Goal: Task Accomplishment & Management: Manage account settings

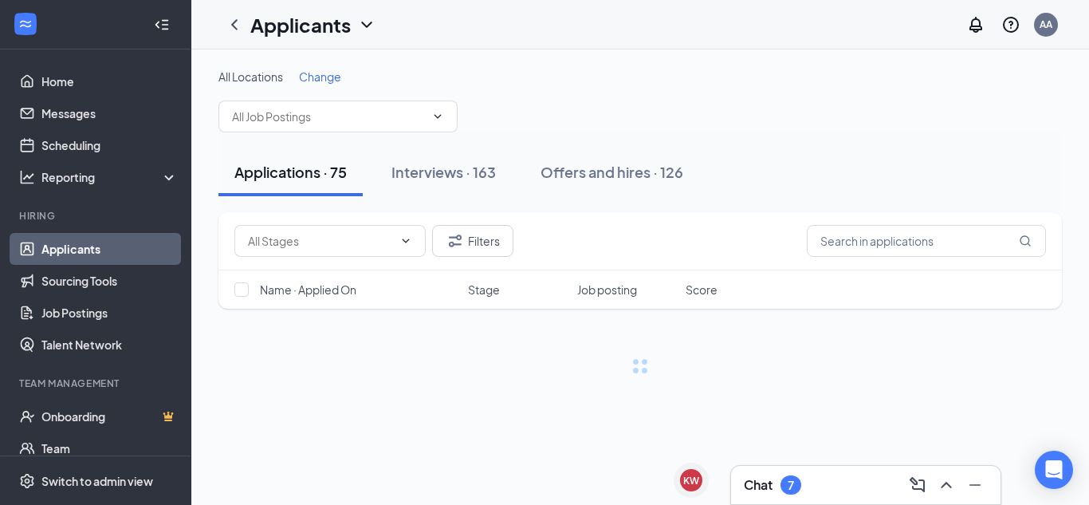
click at [808, 482] on div "Chat 7" at bounding box center [866, 485] width 244 height 26
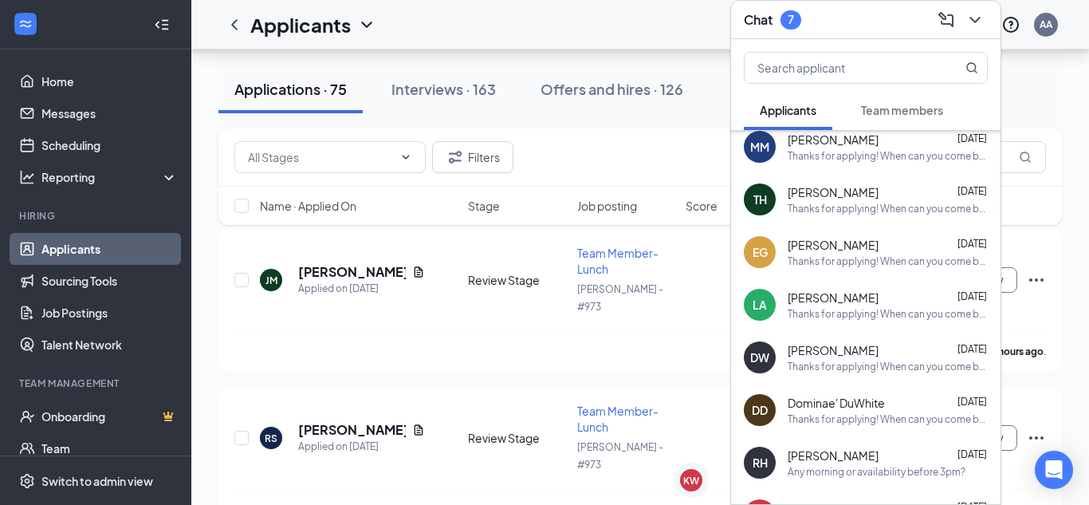
scroll to position [545, 0]
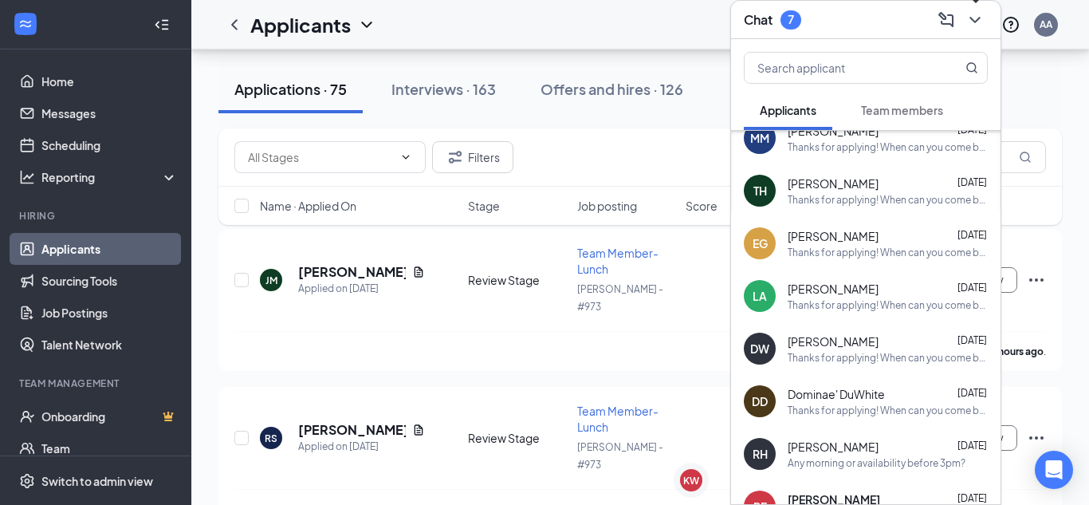
click at [973, 22] on icon "ChevronDown" at bounding box center [974, 19] width 19 height 19
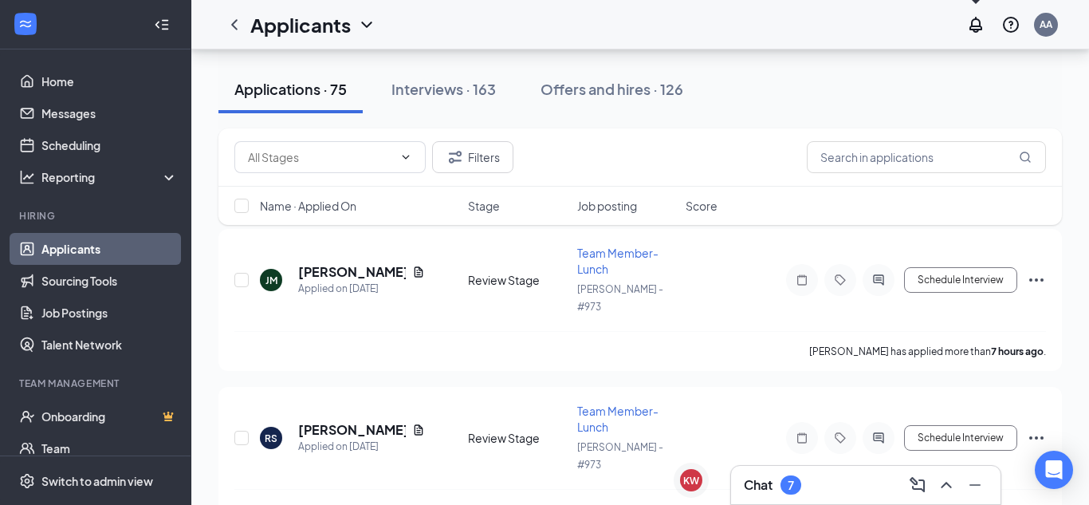
scroll to position [0, 0]
click at [680, 481] on div "KW" at bounding box center [691, 480] width 22 height 22
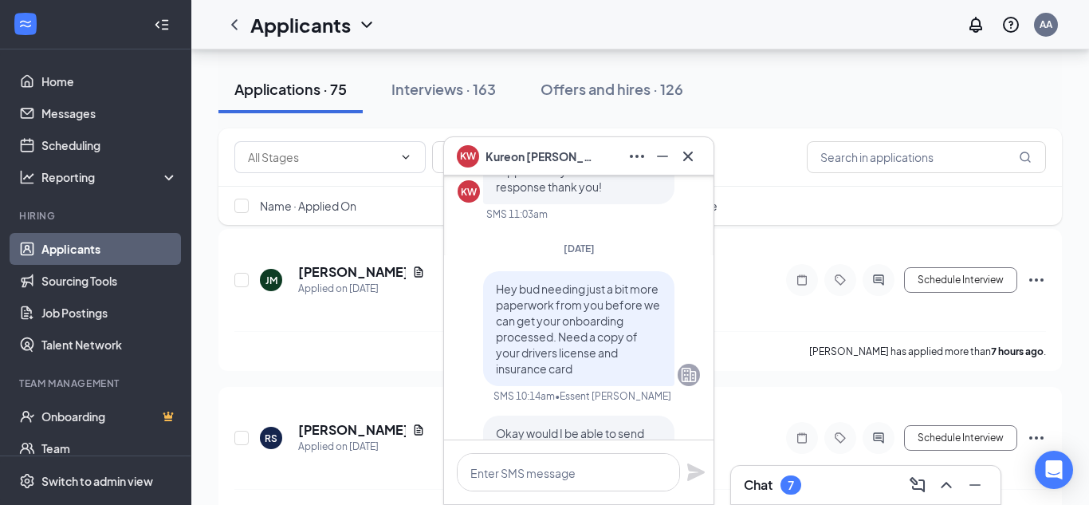
scroll to position [-467, 0]
click at [682, 159] on icon "Cross" at bounding box center [687, 156] width 19 height 19
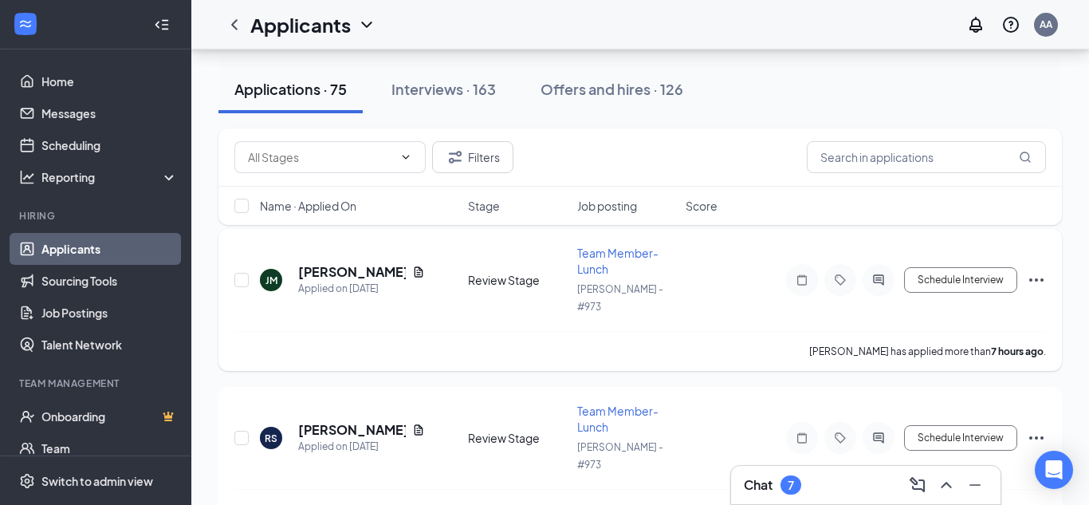
click at [416, 339] on div "[PERSON_NAME] has applied more than 7 hours ago ." at bounding box center [640, 351] width 812 height 40
click at [61, 77] on link "Home" at bounding box center [109, 81] width 136 height 32
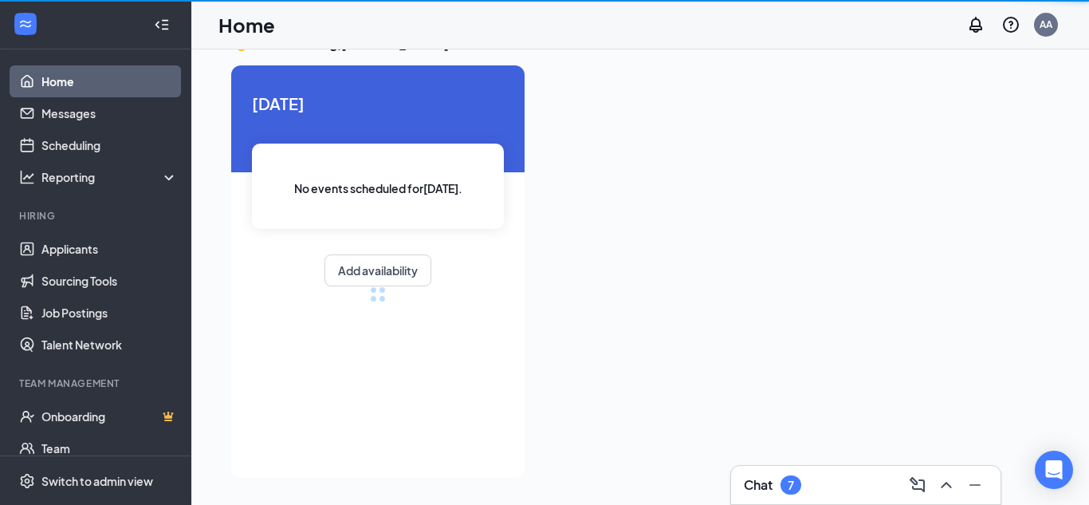
scroll to position [33, 0]
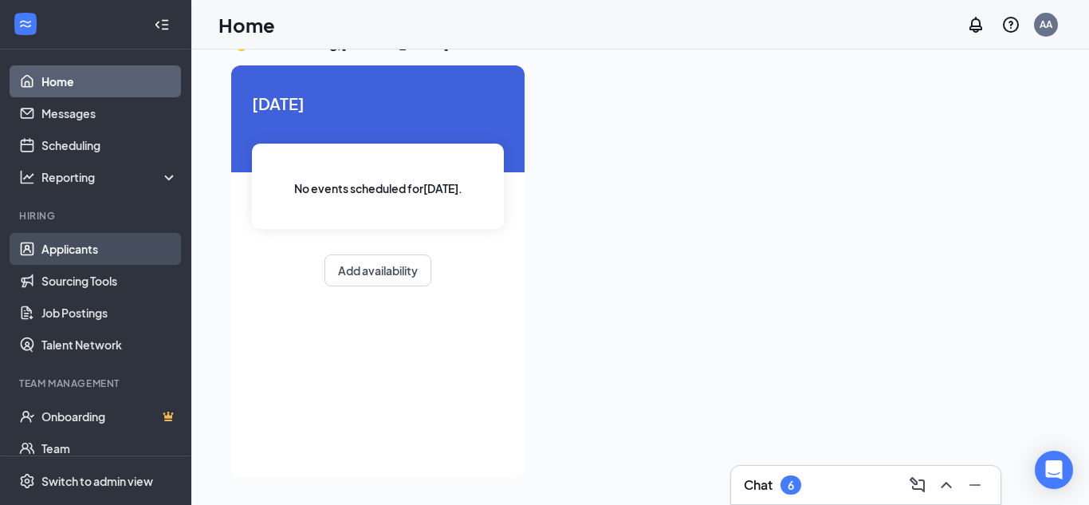
click at [83, 248] on link "Applicants" at bounding box center [109, 249] width 136 height 32
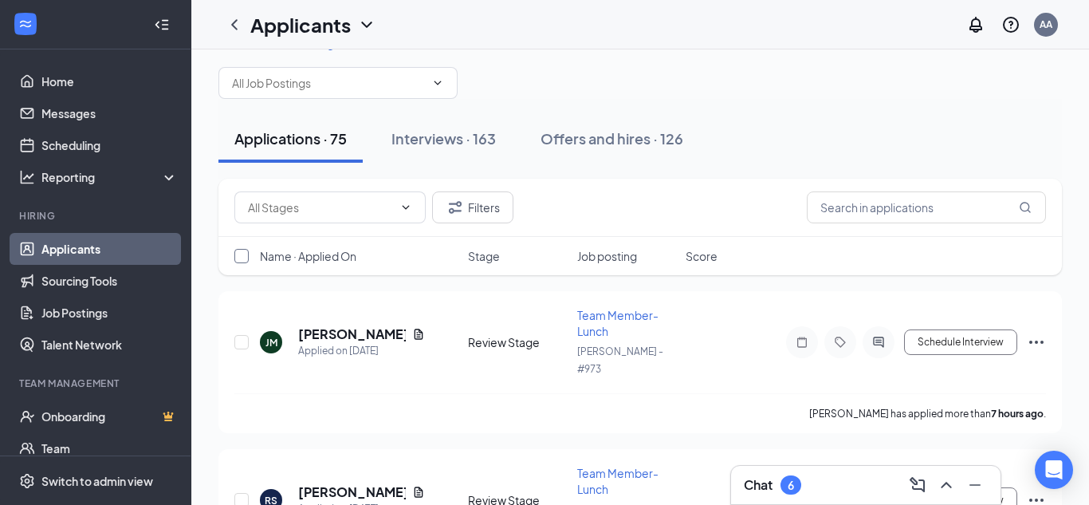
click at [234, 253] on input "checkbox" at bounding box center [241, 256] width 14 height 14
checkbox input "true"
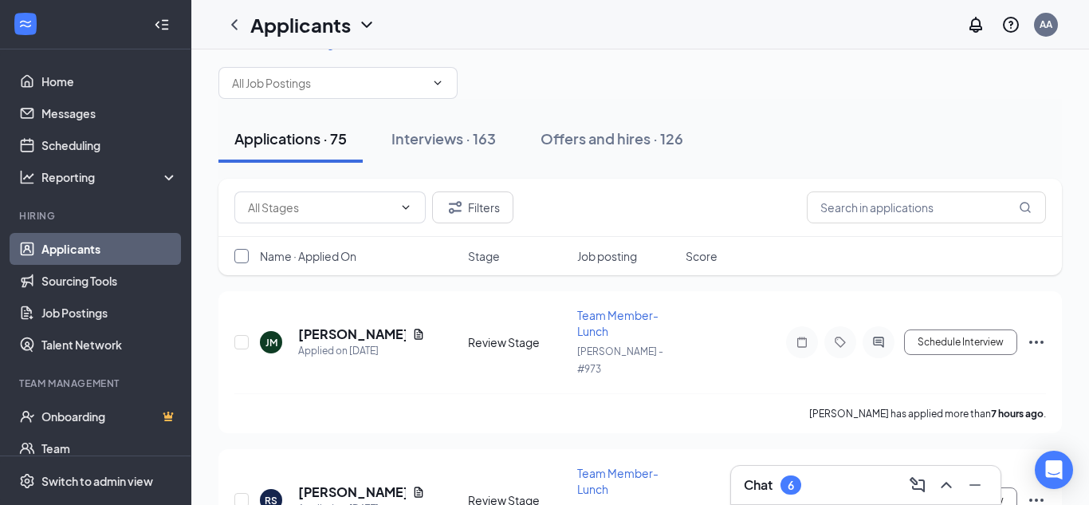
checkbox input "true"
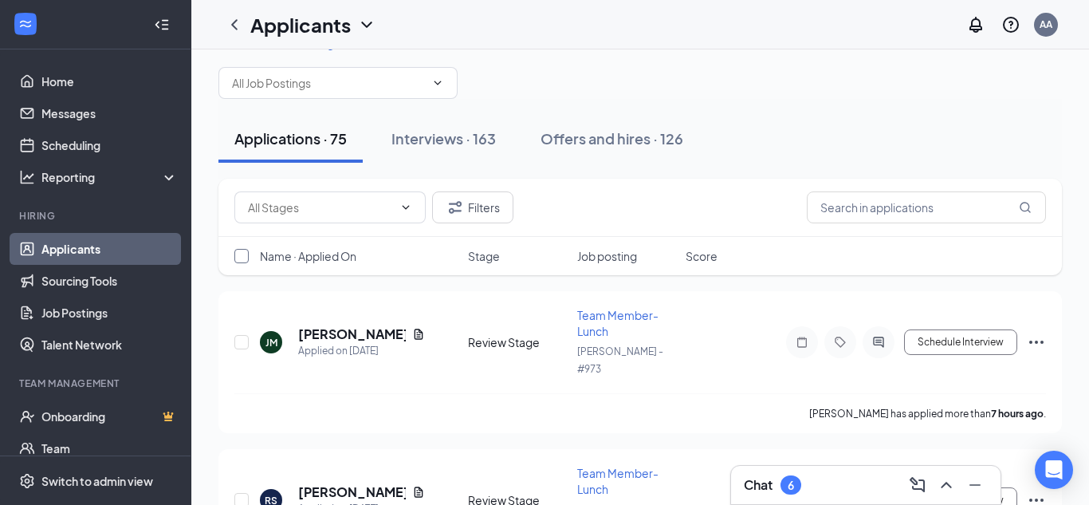
checkbox input "true"
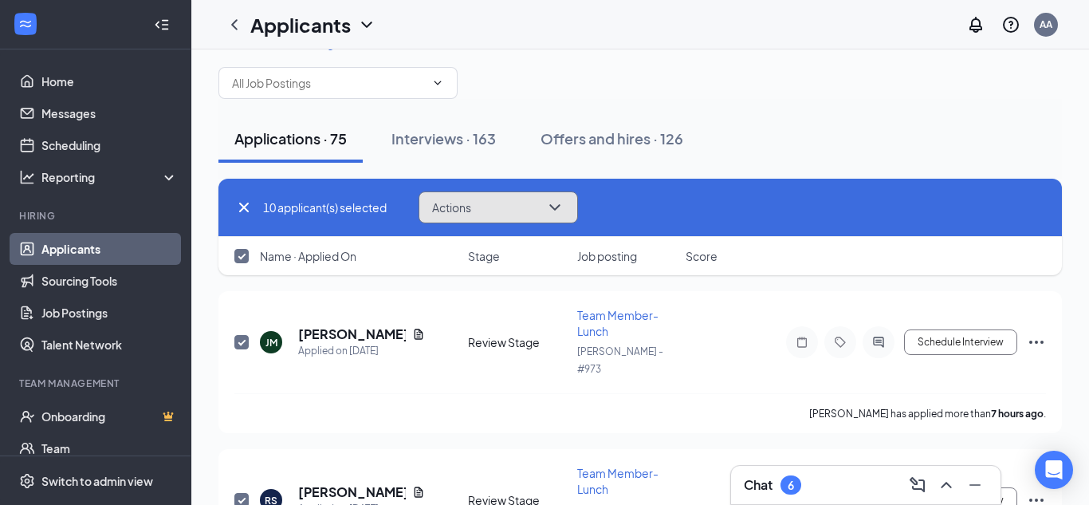
click at [534, 207] on button "Actions" at bounding box center [498, 207] width 159 height 32
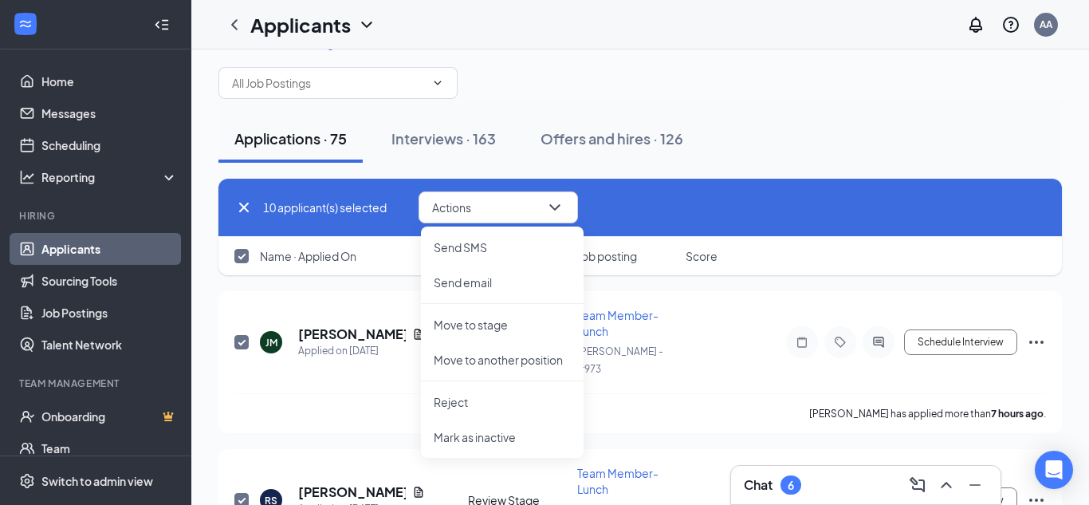
click at [737, 57] on div "All Locations Change" at bounding box center [639, 67] width 843 height 64
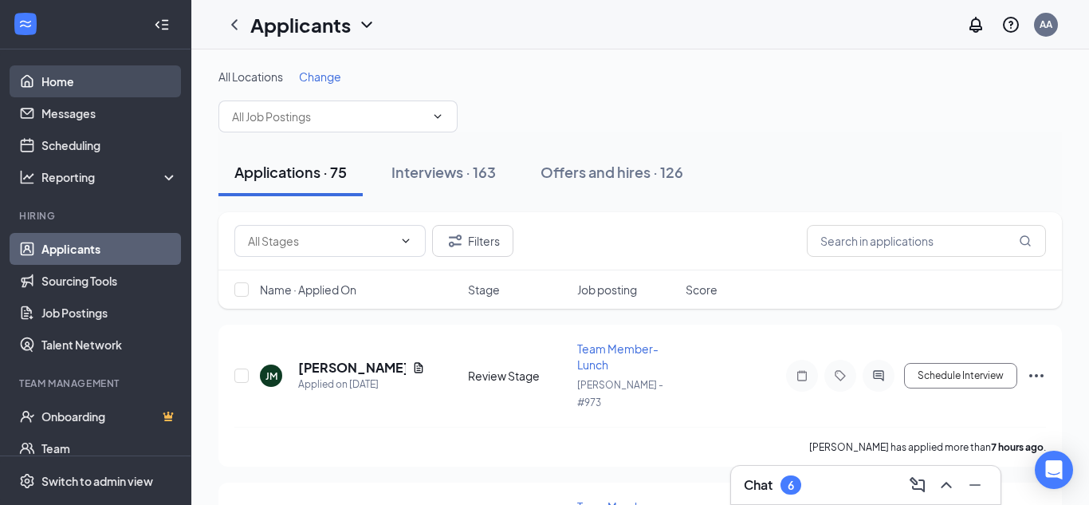
click at [63, 85] on link "Home" at bounding box center [109, 81] width 136 height 32
